Goal: Task Accomplishment & Management: Use online tool/utility

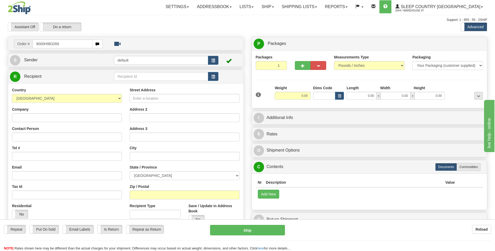
type input "9000H983266"
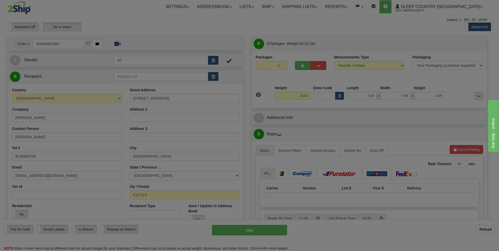
type input "NEPEAN"
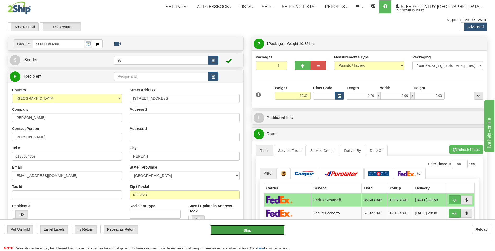
click at [273, 228] on button "Ship" at bounding box center [247, 230] width 75 height 10
type input "92"
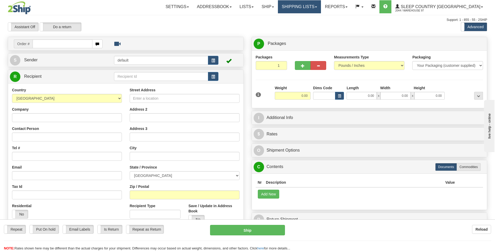
click at [321, 6] on link "Shipping lists" at bounding box center [299, 6] width 43 height 13
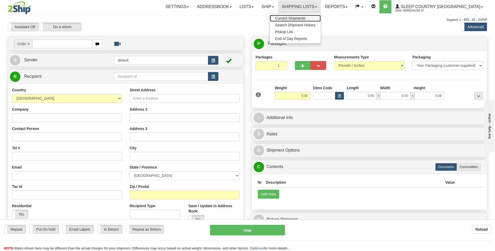
click at [306, 17] on span "Current Shipments" at bounding box center [290, 18] width 31 height 4
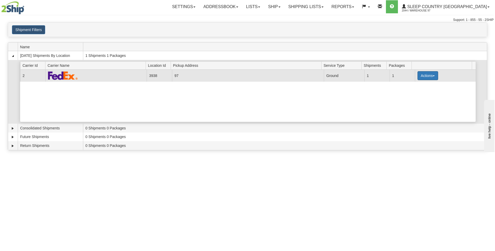
click at [424, 76] on button "Actions" at bounding box center [428, 75] width 21 height 9
click at [411, 92] on span "Close" at bounding box center [407, 92] width 12 height 4
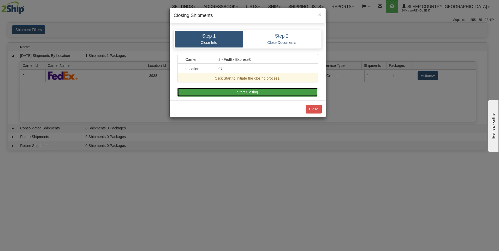
click at [246, 91] on button "Start Closing" at bounding box center [247, 92] width 140 height 9
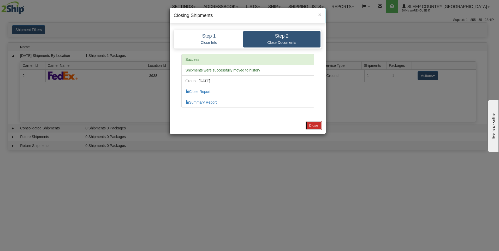
click at [319, 126] on button "Close" at bounding box center [314, 125] width 16 height 9
